Goal: Check status: Check status

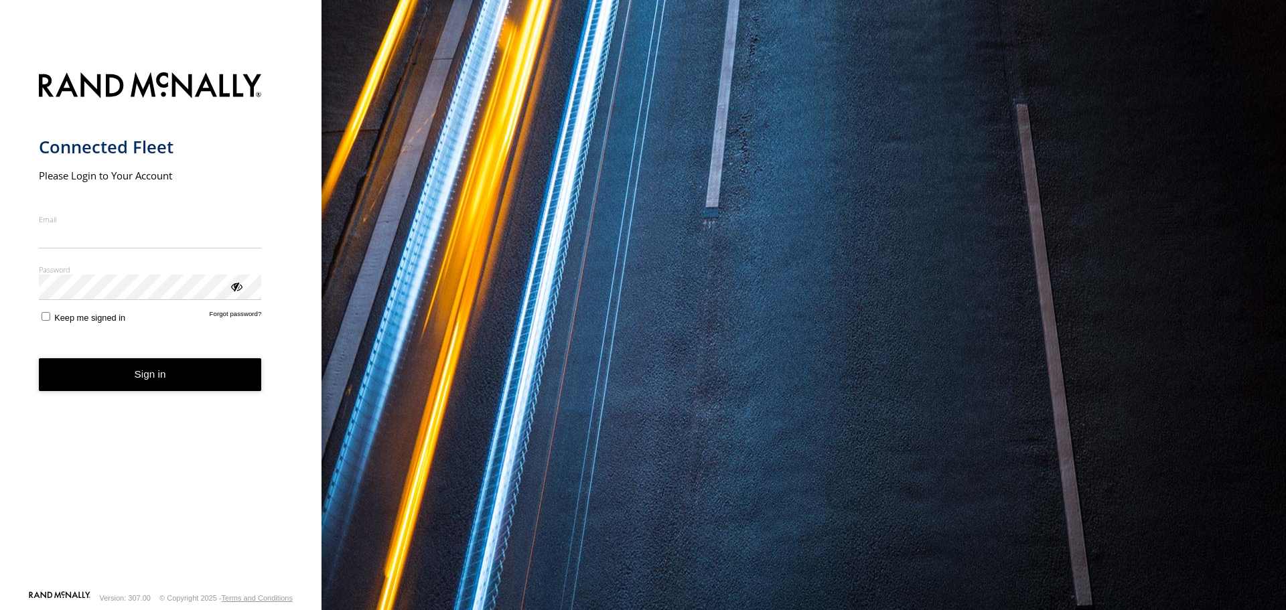
type input "**********"
click at [157, 379] on button "Sign in" at bounding box center [150, 374] width 223 height 33
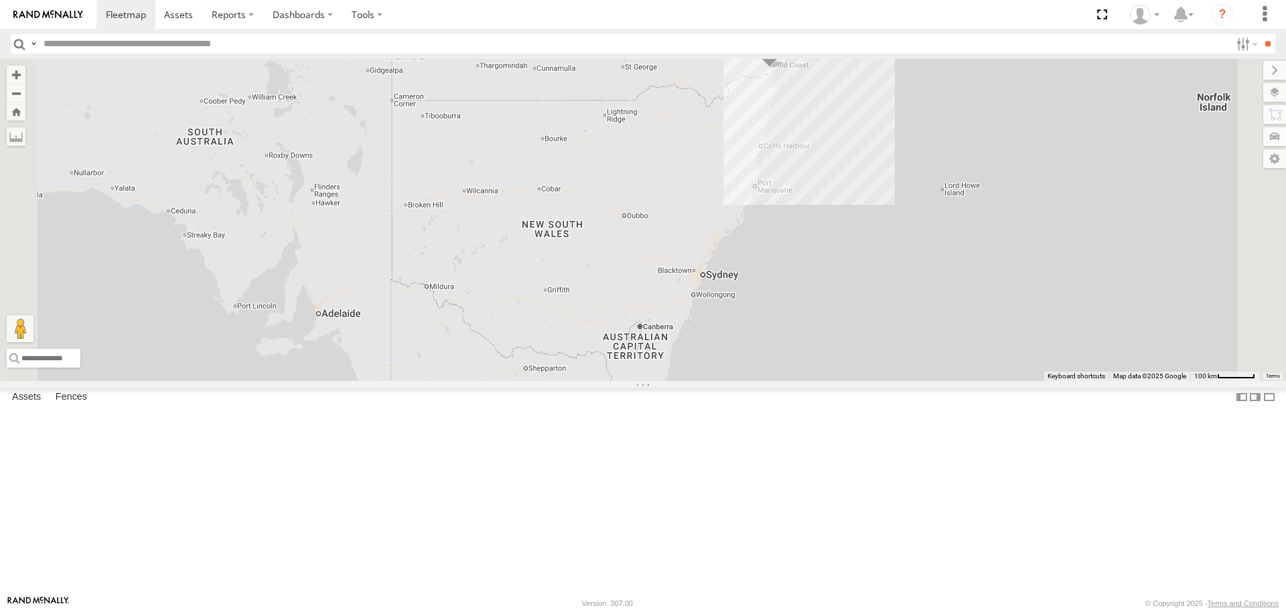
click at [0, 0] on span at bounding box center [0, 0] width 0 height 0
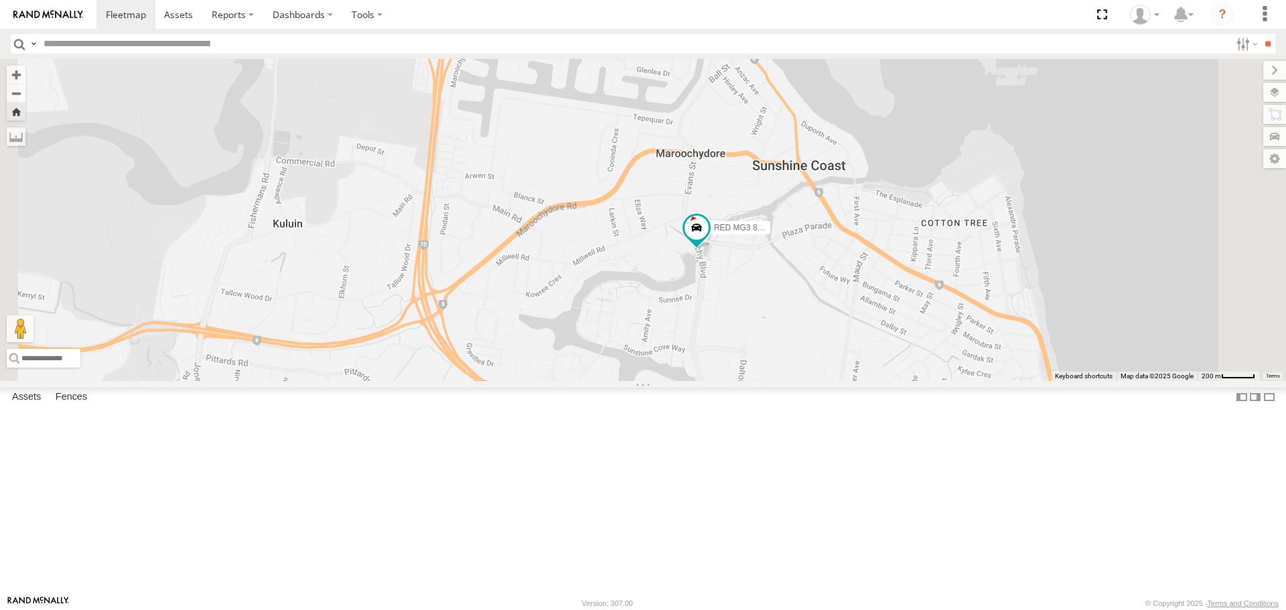
click at [0, 0] on span at bounding box center [0, 0] width 0 height 0
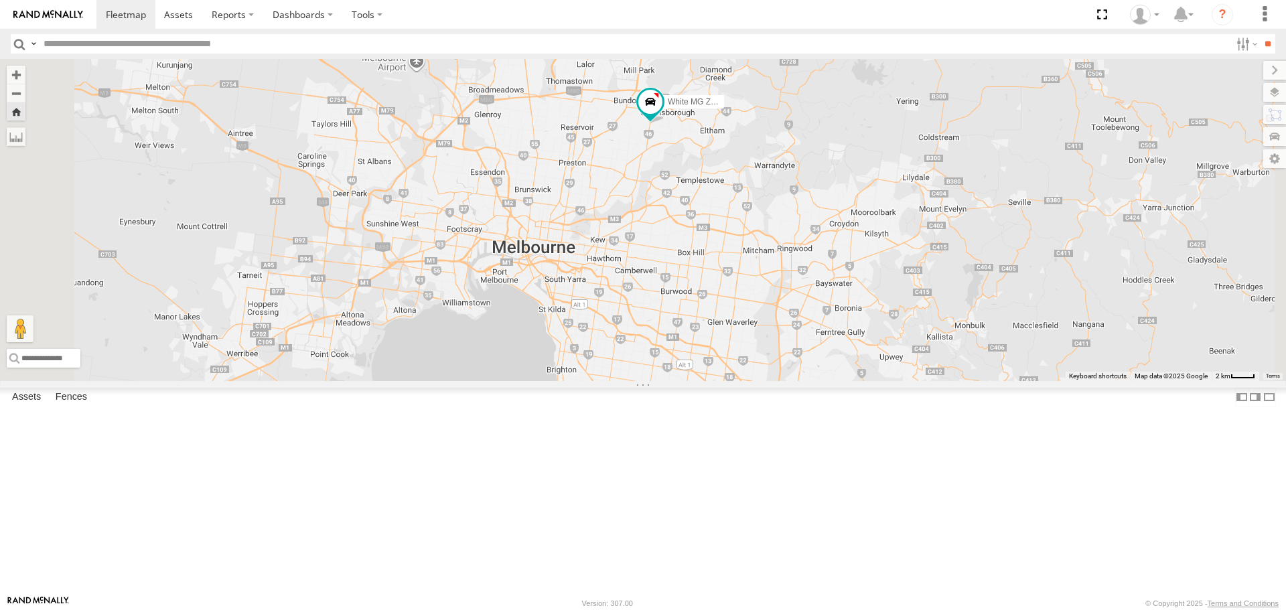
drag, startPoint x: 821, startPoint y: 372, endPoint x: 760, endPoint y: 279, distance: 111.3
click at [760, 279] on div "White MG ZS - [GEOGRAPHIC_DATA]" at bounding box center [643, 220] width 1286 height 322
